Goal: Information Seeking & Learning: Learn about a topic

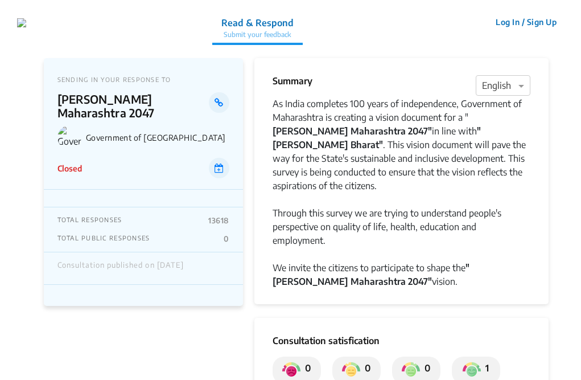
click at [100, 175] on div "SENDING IN YOUR RESPONSE TO Vikasit Maharashtra 2047 Government of Maharashtra …" at bounding box center [143, 123] width 199 height 131
click at [213, 158] on link at bounding box center [219, 168] width 20 height 20
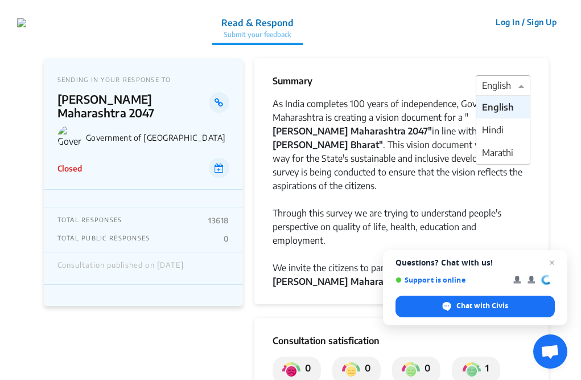
click at [509, 90] on div at bounding box center [502, 86] width 53 height 15
click at [487, 146] on div "Marathi" at bounding box center [502, 152] width 53 height 23
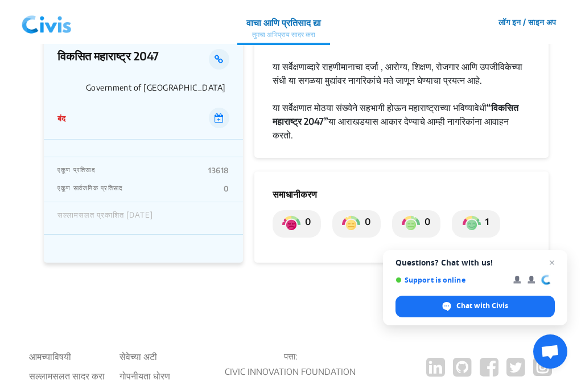
scroll to position [171, 0]
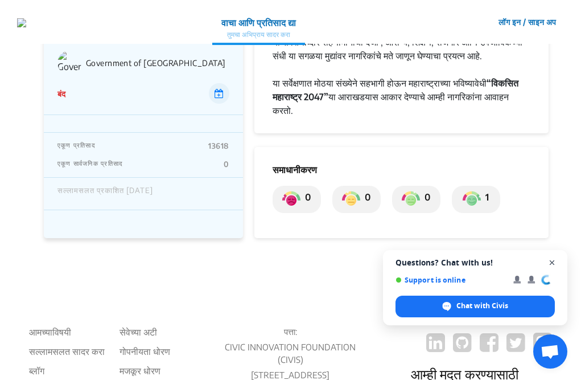
click at [553, 262] on span "Close chat" at bounding box center [552, 262] width 14 height 14
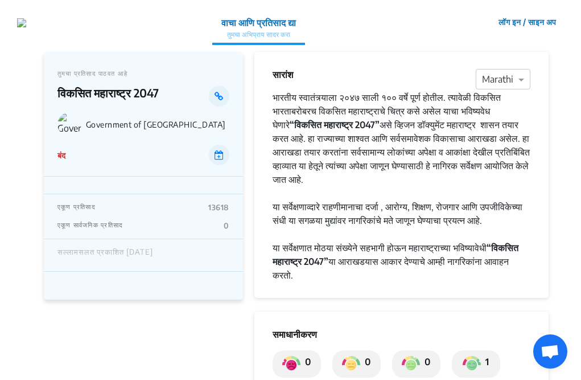
scroll to position [0, 0]
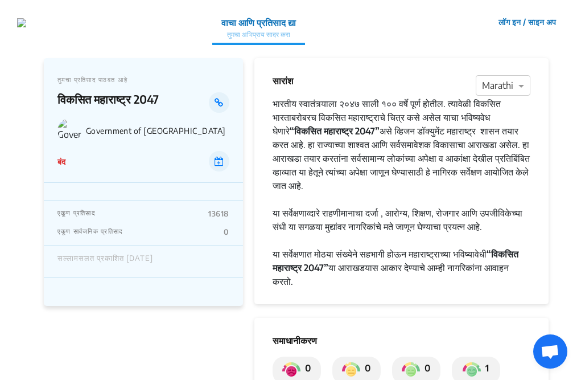
click at [501, 24] on button "लॉग इन / साइन अप" at bounding box center [527, 22] width 73 height 18
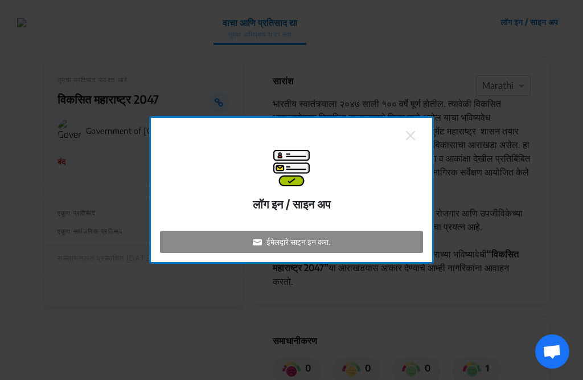
click at [300, 237] on div "ईमेलद्वारे साइन इन करा." at bounding box center [291, 241] width 263 height 22
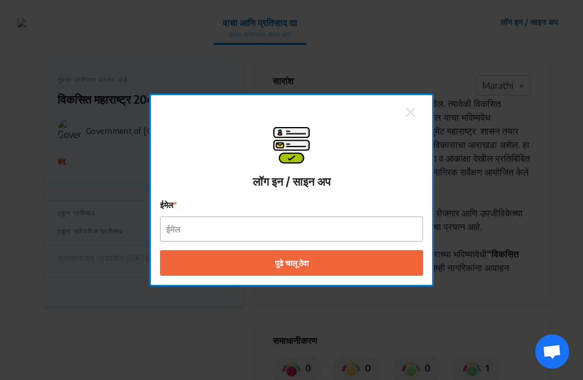
click at [334, 213] on div "ईमेल" at bounding box center [291, 220] width 263 height 43
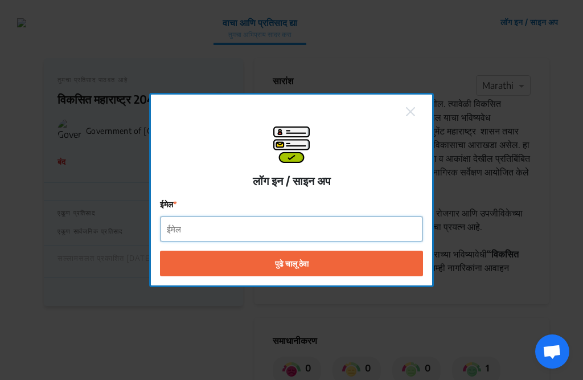
click at [333, 226] on input "ईमेल" at bounding box center [291, 229] width 262 height 26
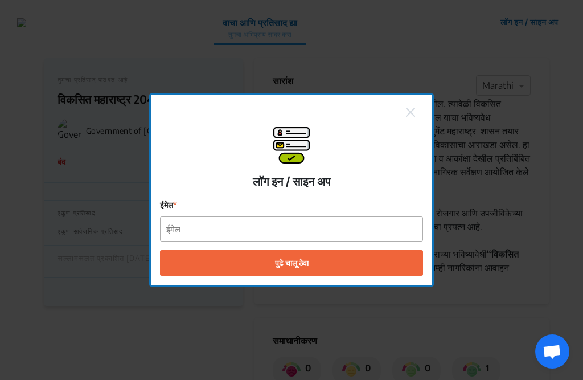
click at [401, 118] on div "लॉग इन / साइन अप ईमेल पुढे चालू ठेवा" at bounding box center [291, 190] width 281 height 190
click at [415, 108] on button at bounding box center [410, 111] width 16 height 15
click at [407, 110] on img at bounding box center [410, 112] width 9 height 9
